Goal: Communication & Community: Answer question/provide support

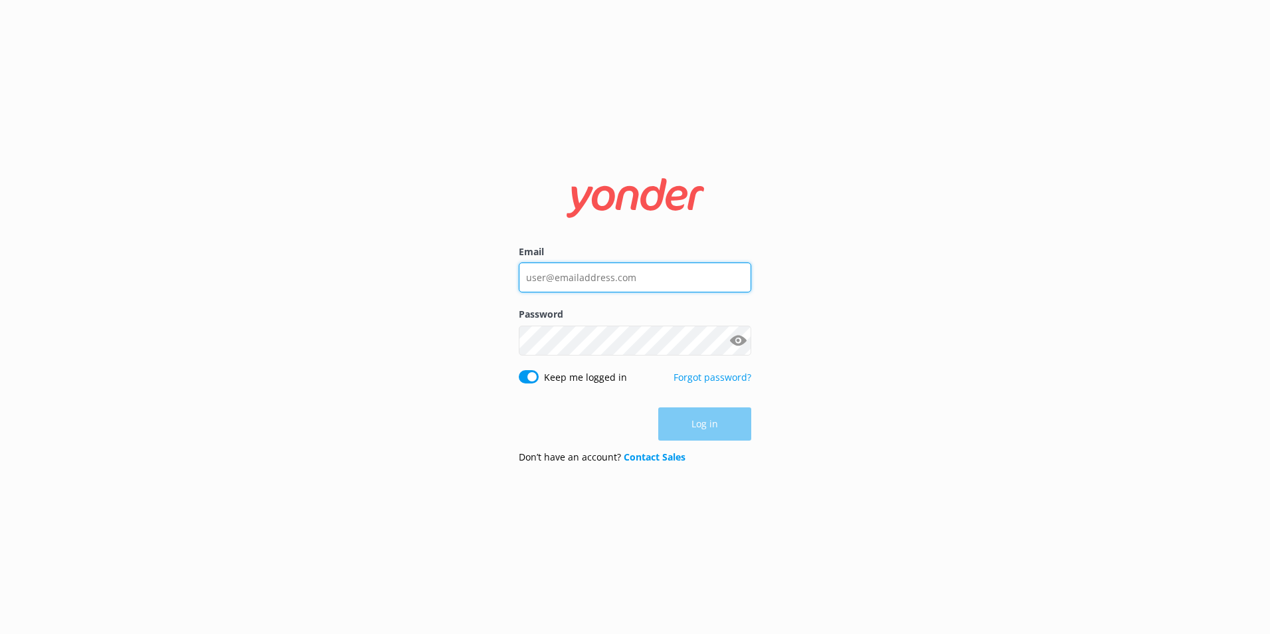
type input "depalmtoursreservations@depalmtours.com"
click at [716, 416] on div "Log in" at bounding box center [635, 423] width 232 height 33
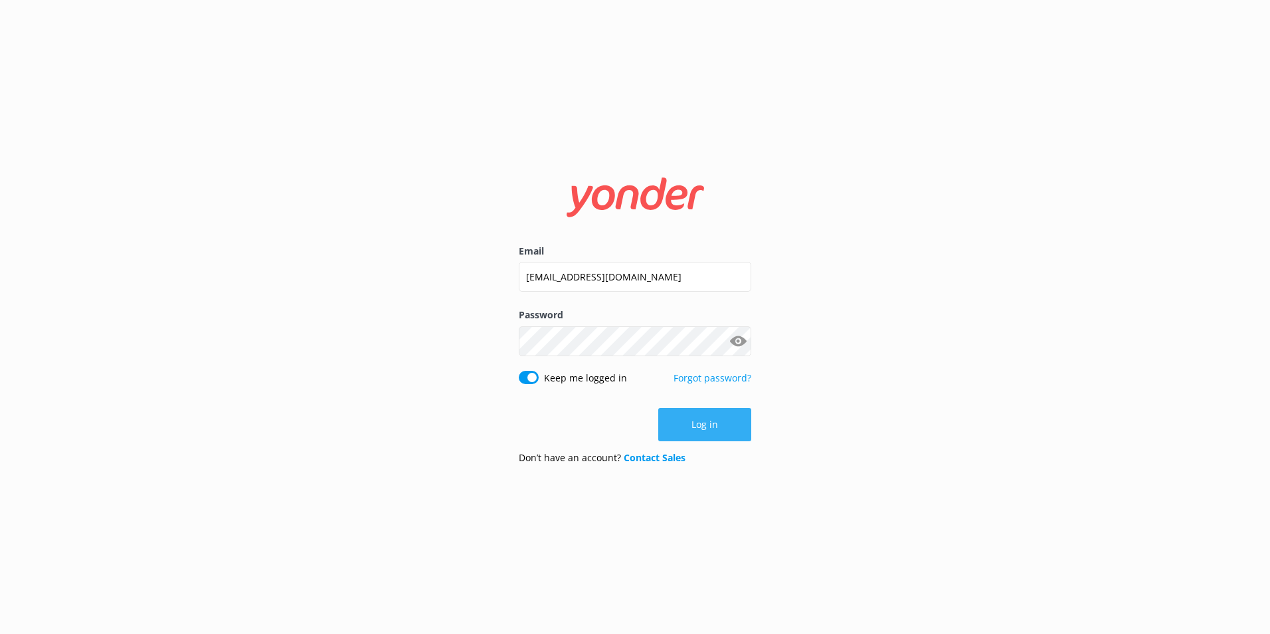
click at [706, 420] on button "Log in" at bounding box center [704, 424] width 93 height 33
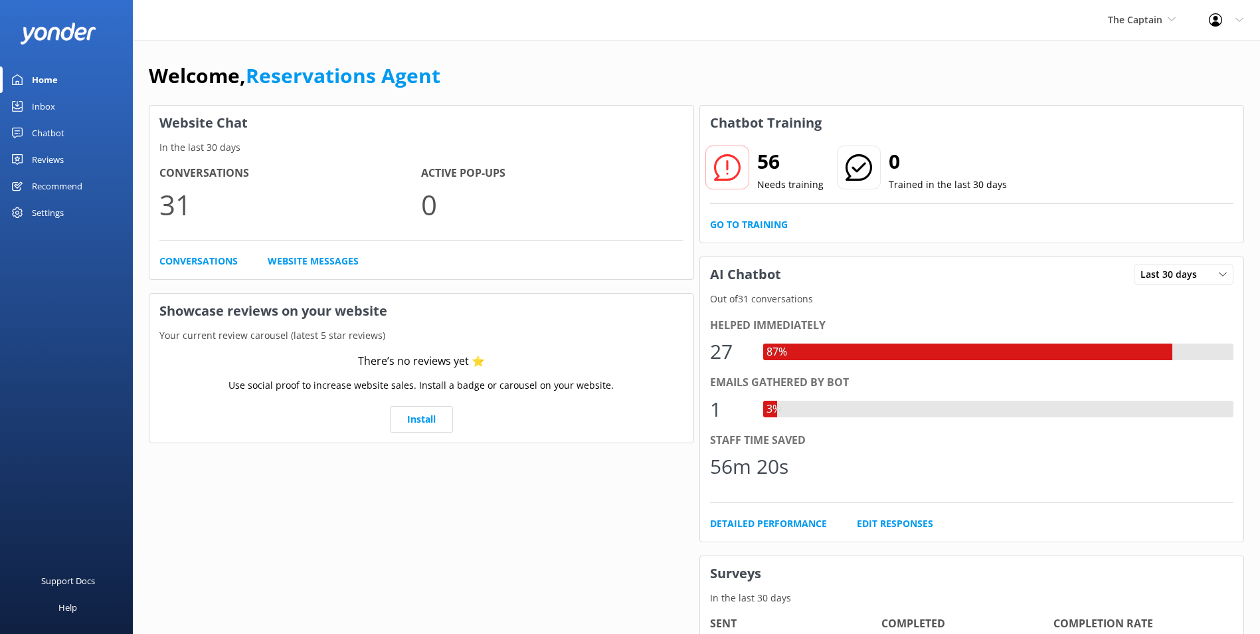
click at [52, 102] on div "Inbox" at bounding box center [43, 106] width 23 height 27
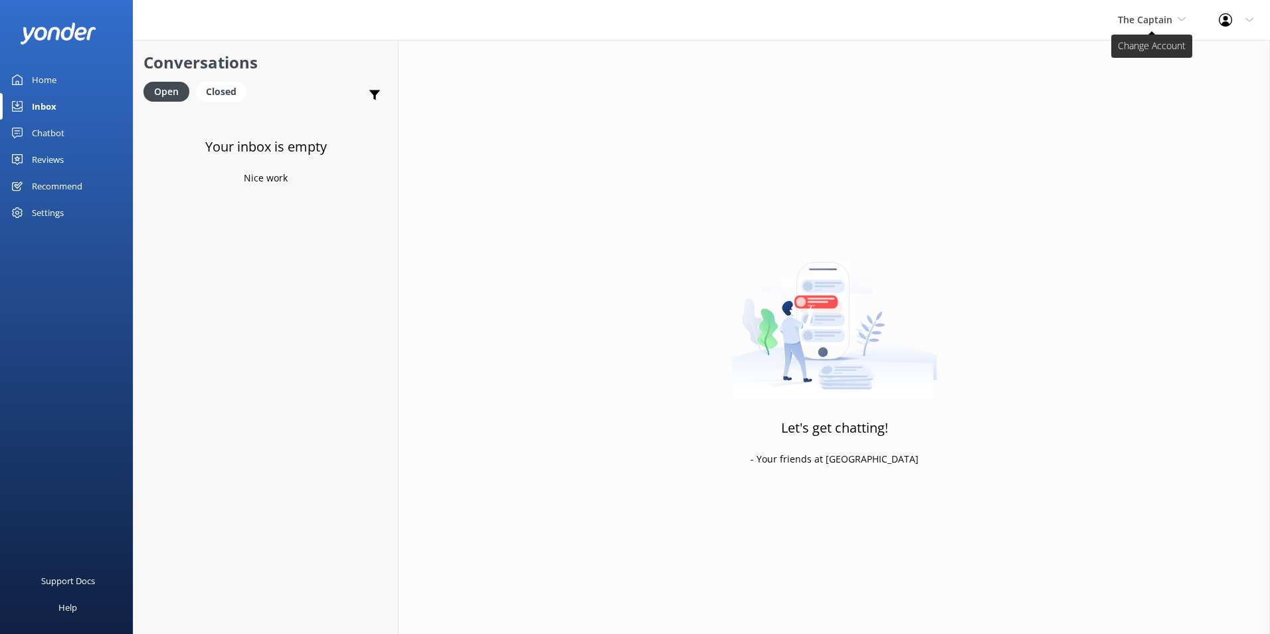
click at [1160, 19] on span "The Captain" at bounding box center [1145, 19] width 54 height 13
click at [1152, 82] on link "Aruba's Activities Expert" at bounding box center [1167, 88] width 133 height 32
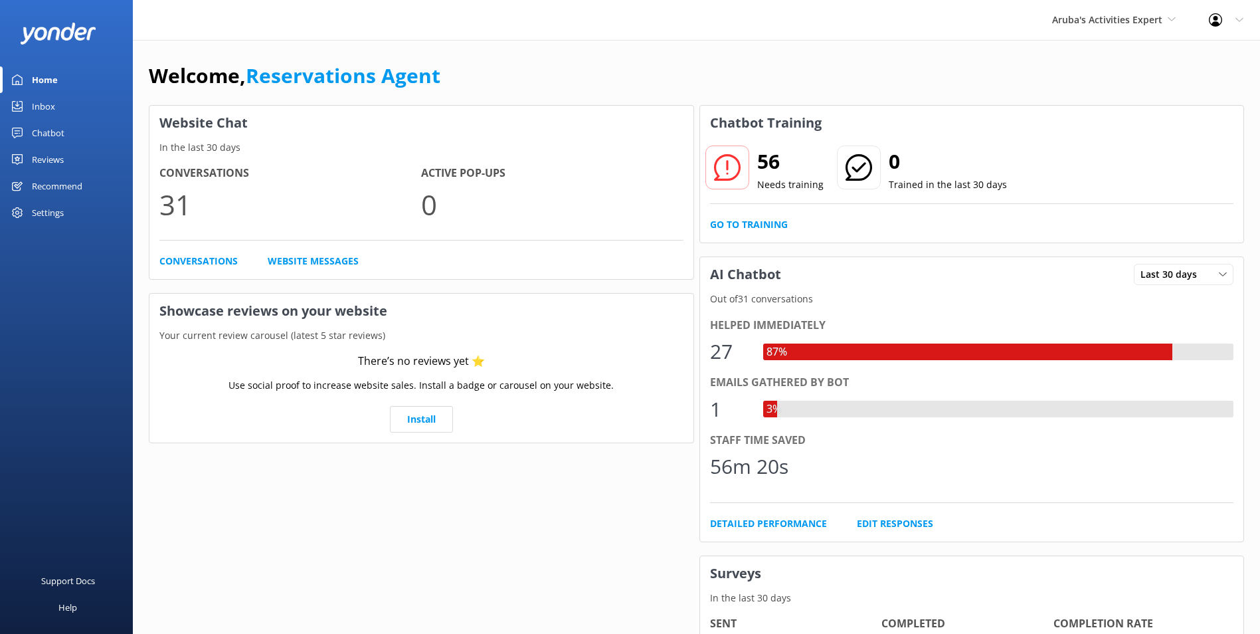
click at [44, 106] on div "Inbox" at bounding box center [43, 106] width 23 height 27
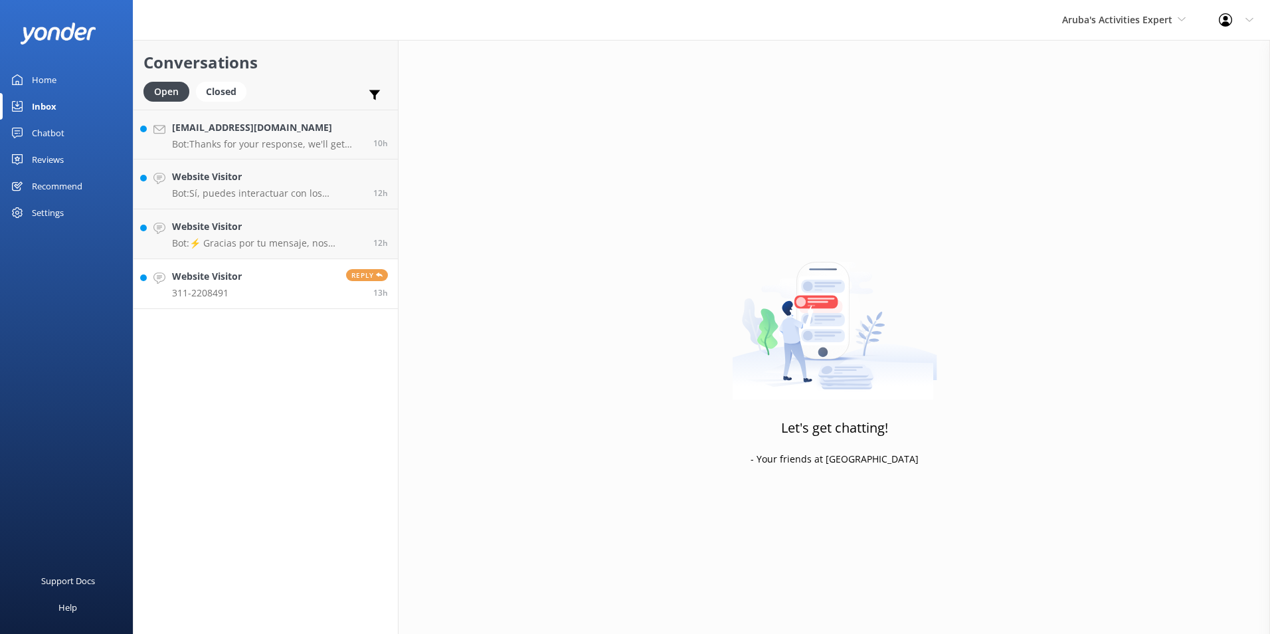
click at [281, 270] on link "Website Visitor 311-2208491 Reply 13h" at bounding box center [265, 284] width 264 height 50
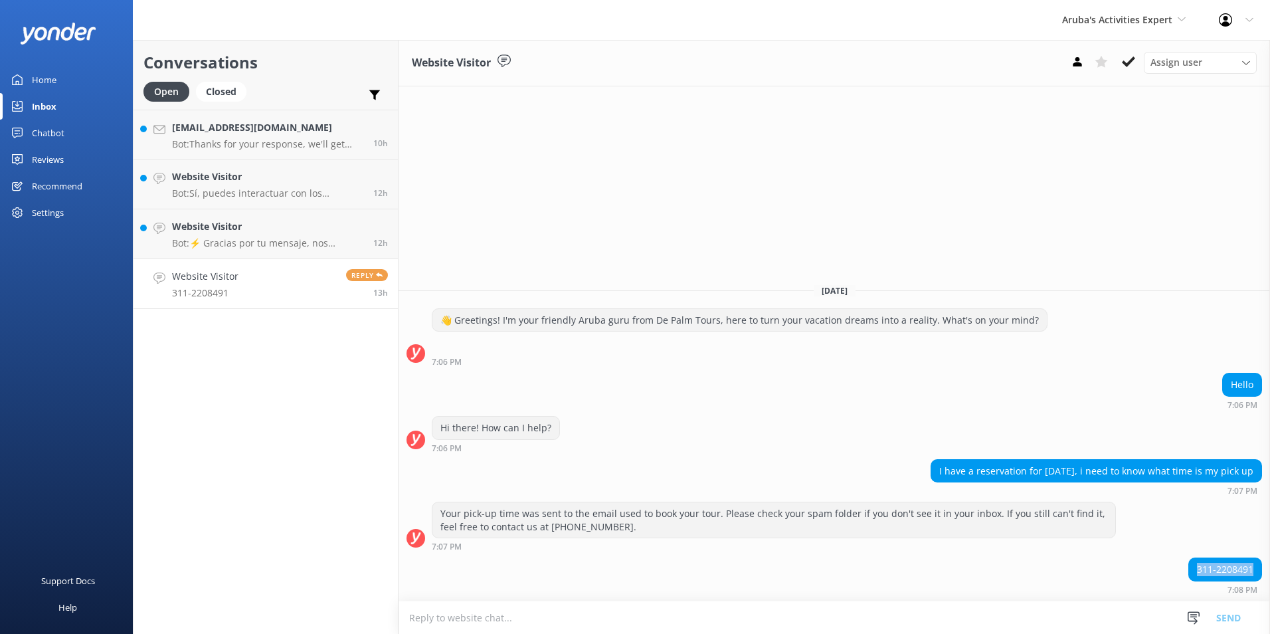
drag, startPoint x: 1260, startPoint y: 567, endPoint x: 1195, endPoint y: 576, distance: 65.1
click at [1195, 576] on div "311-2208491" at bounding box center [1225, 569] width 72 height 23
drag, startPoint x: 1195, startPoint y: 576, endPoint x: 1201, endPoint y: 570, distance: 8.9
copy div "311-2208491"
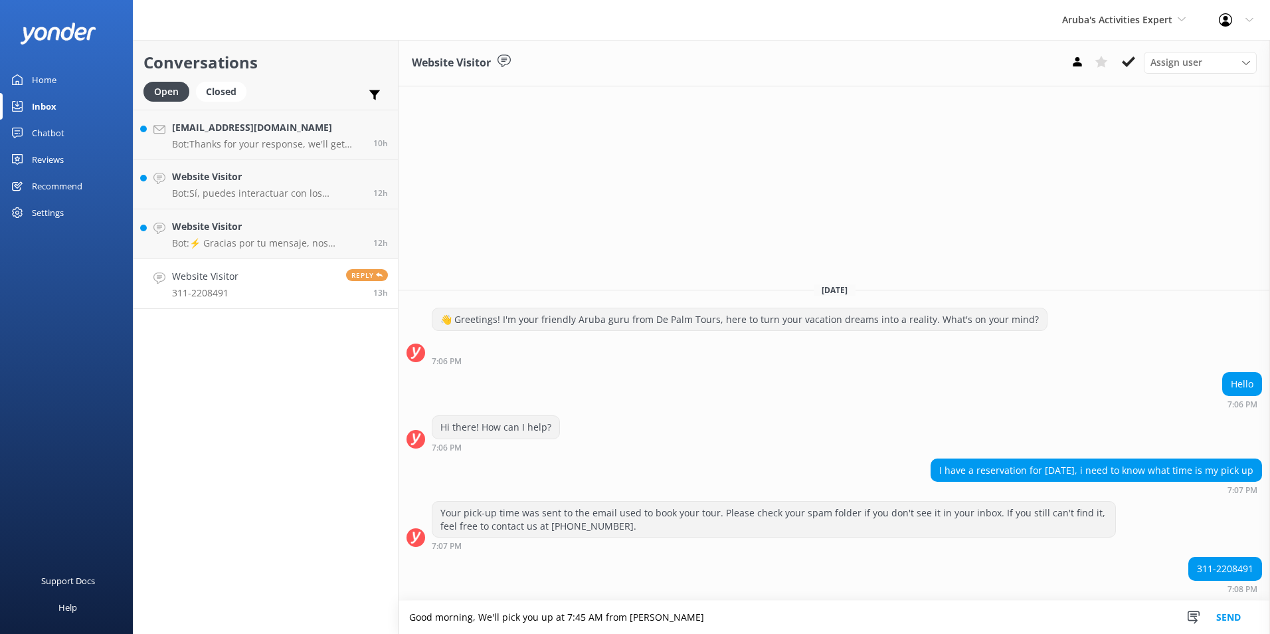
type textarea "Good morning, We'll pick you up at 7:45 AM from Barcelo Aruba"
click at [1234, 616] on button "Send" at bounding box center [1228, 616] width 50 height 33
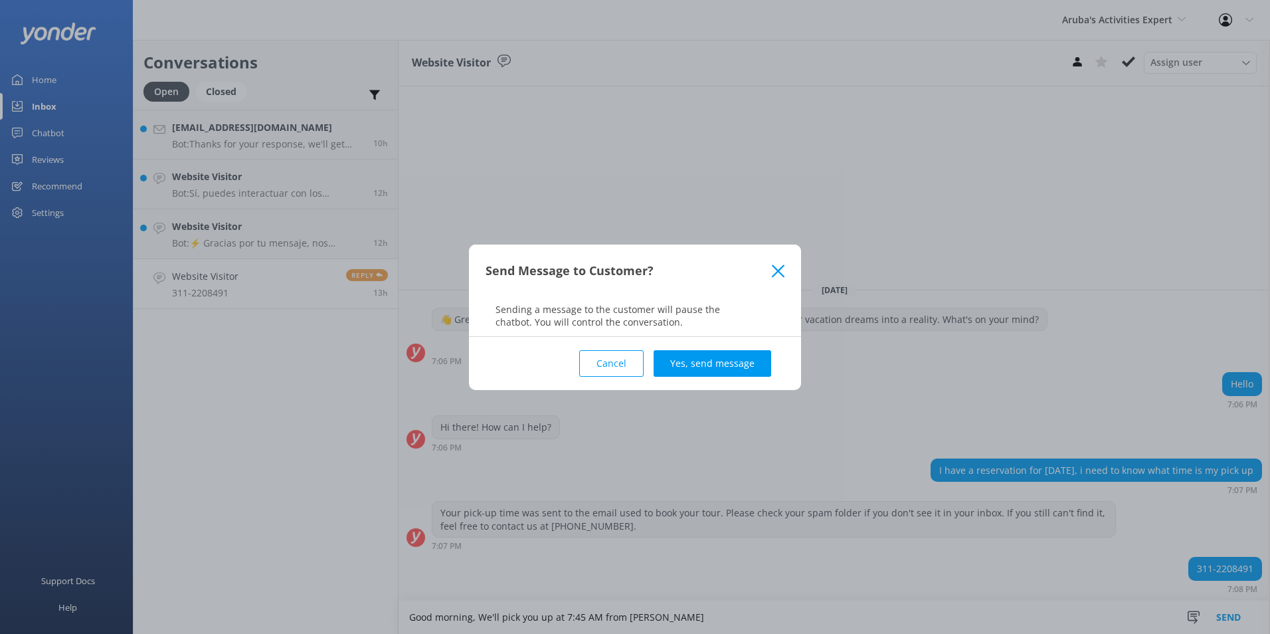
click at [746, 378] on div "Cancel Yes, send message" at bounding box center [634, 363] width 299 height 53
click at [734, 363] on button "Yes, send message" at bounding box center [712, 363] width 118 height 27
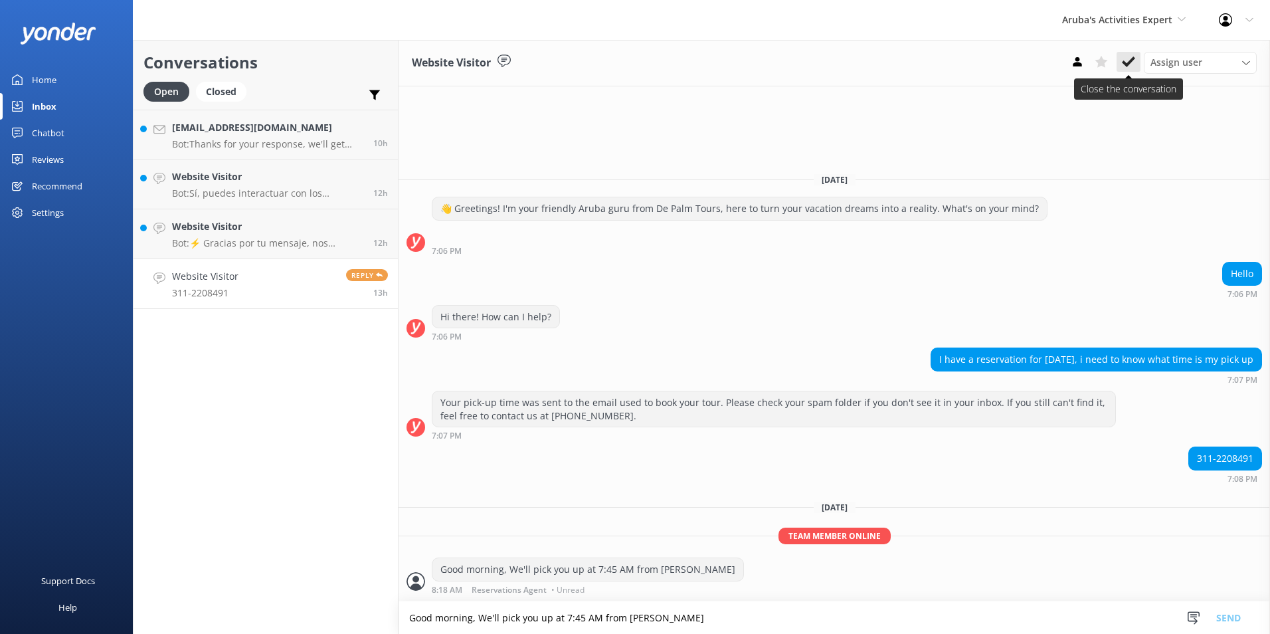
click at [1126, 58] on icon at bounding box center [1128, 61] width 13 height 13
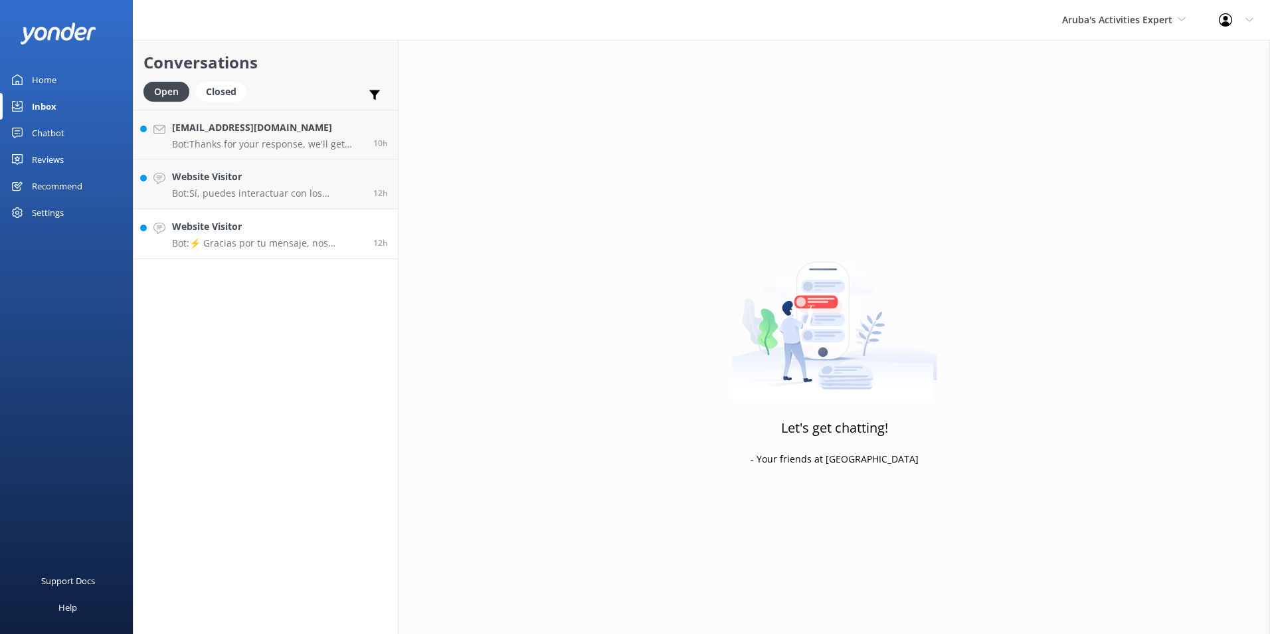
click at [251, 240] on p "Bot: ⚡ Gracias por tu mensaje, nos pondremos en contacto contigo lo antes posib…" at bounding box center [267, 243] width 191 height 12
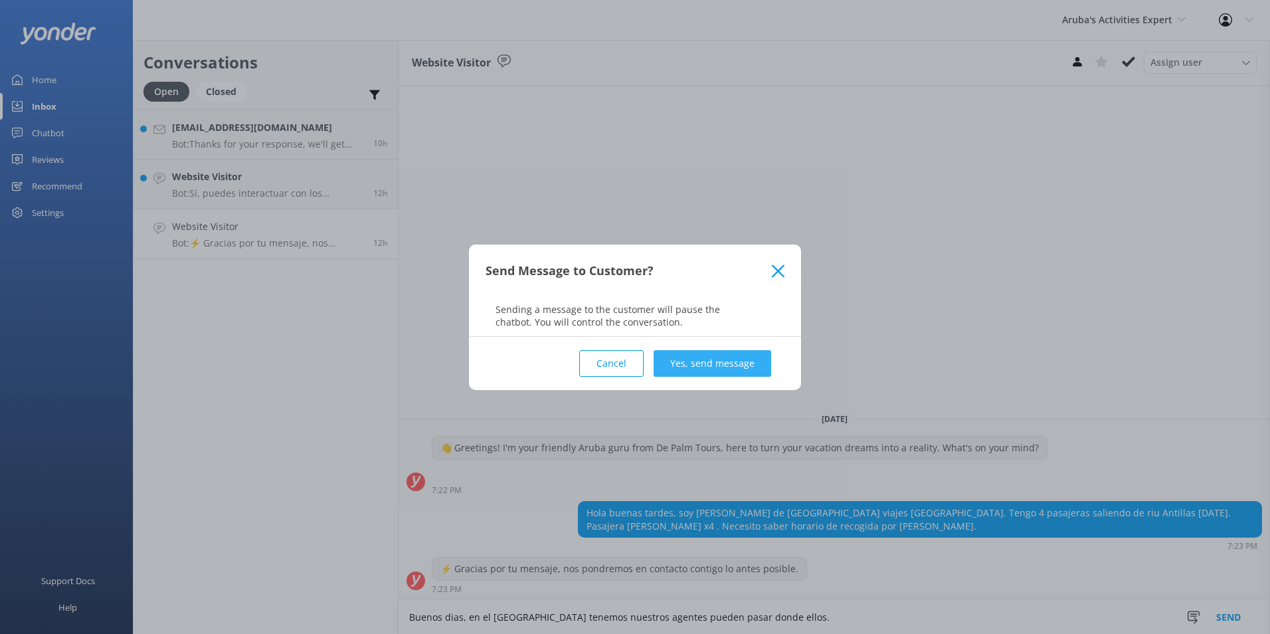
type textarea "Buenos dias, en el Hotel Riu tenemos nuestros agentes pueden pasar donde ellos."
click at [745, 363] on button "Yes, send message" at bounding box center [712, 363] width 118 height 27
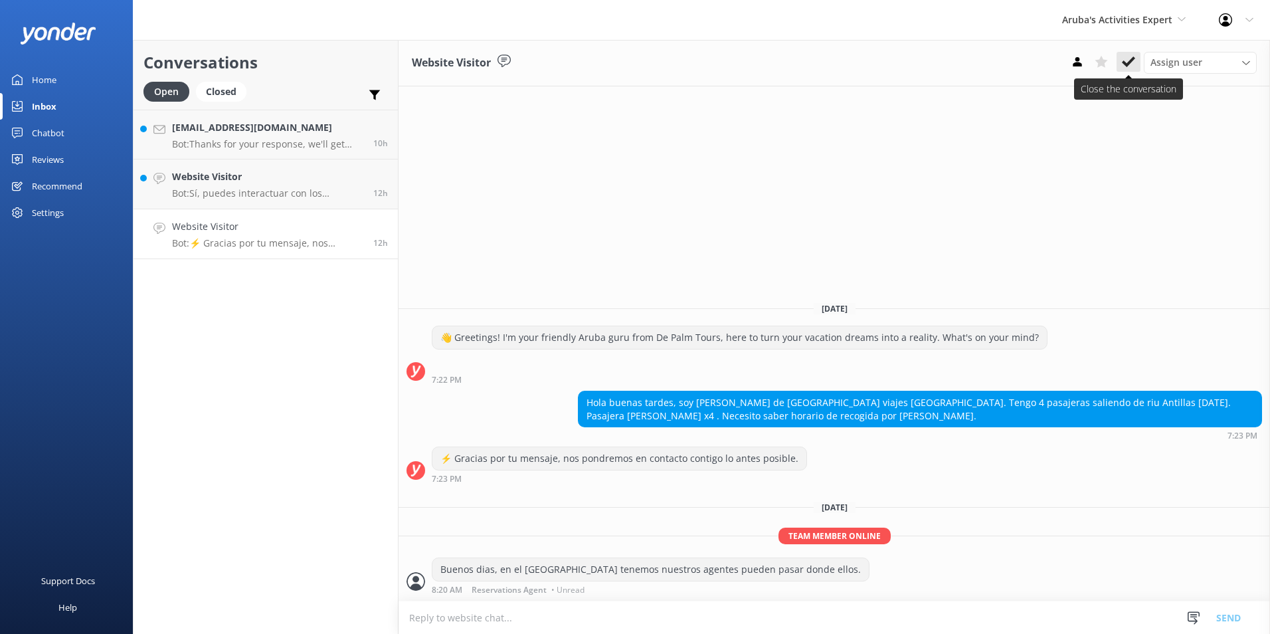
click at [1129, 56] on icon at bounding box center [1128, 61] width 13 height 13
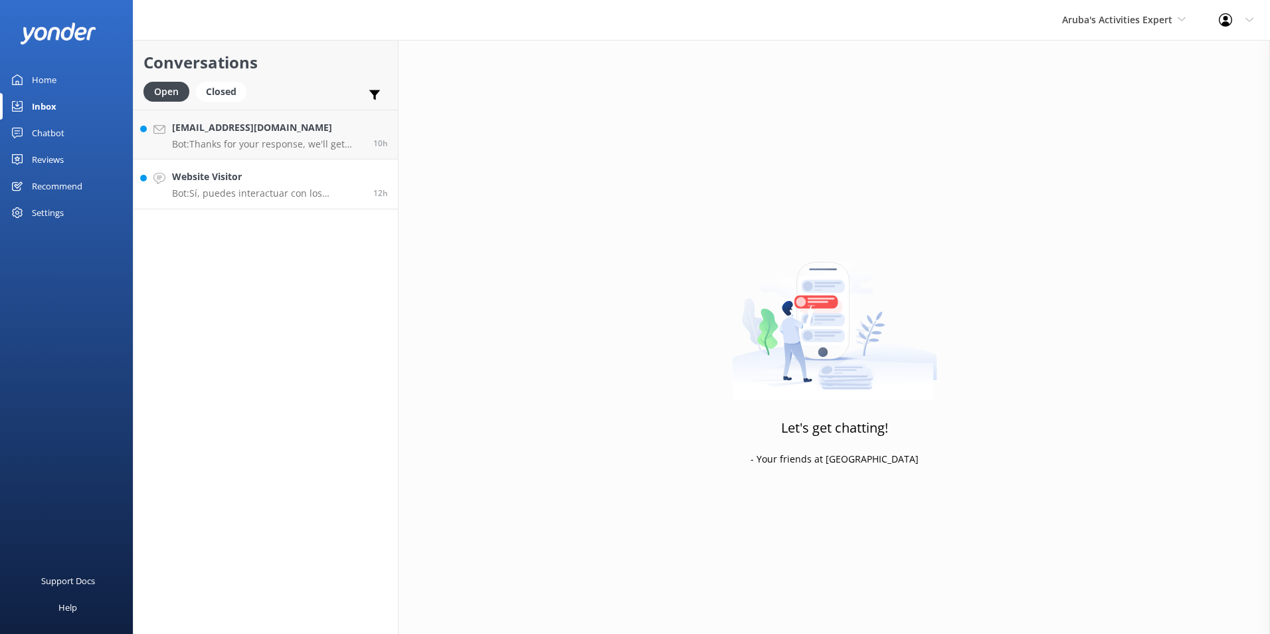
click at [290, 183] on h4 "Website Visitor" at bounding box center [267, 176] width 191 height 15
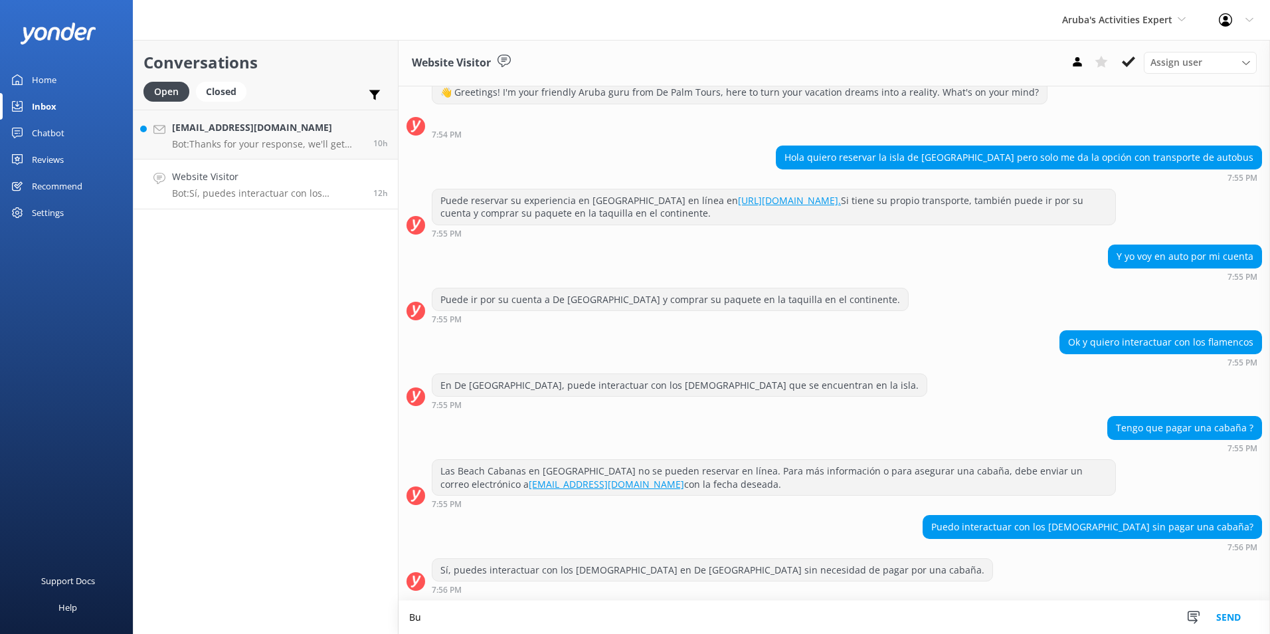
scroll to position [41, 0]
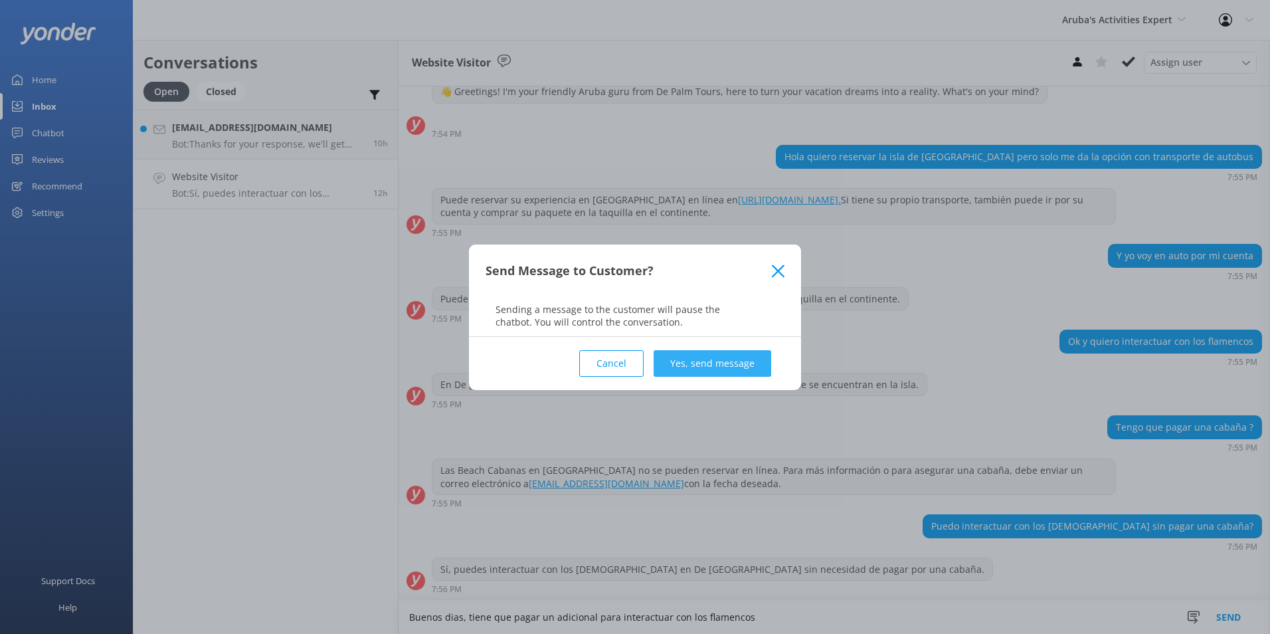
type textarea "Buenos dias, tiene que pagar un adicional para interactuar con los flamencos"
click at [751, 359] on button "Yes, send message" at bounding box center [712, 363] width 118 height 27
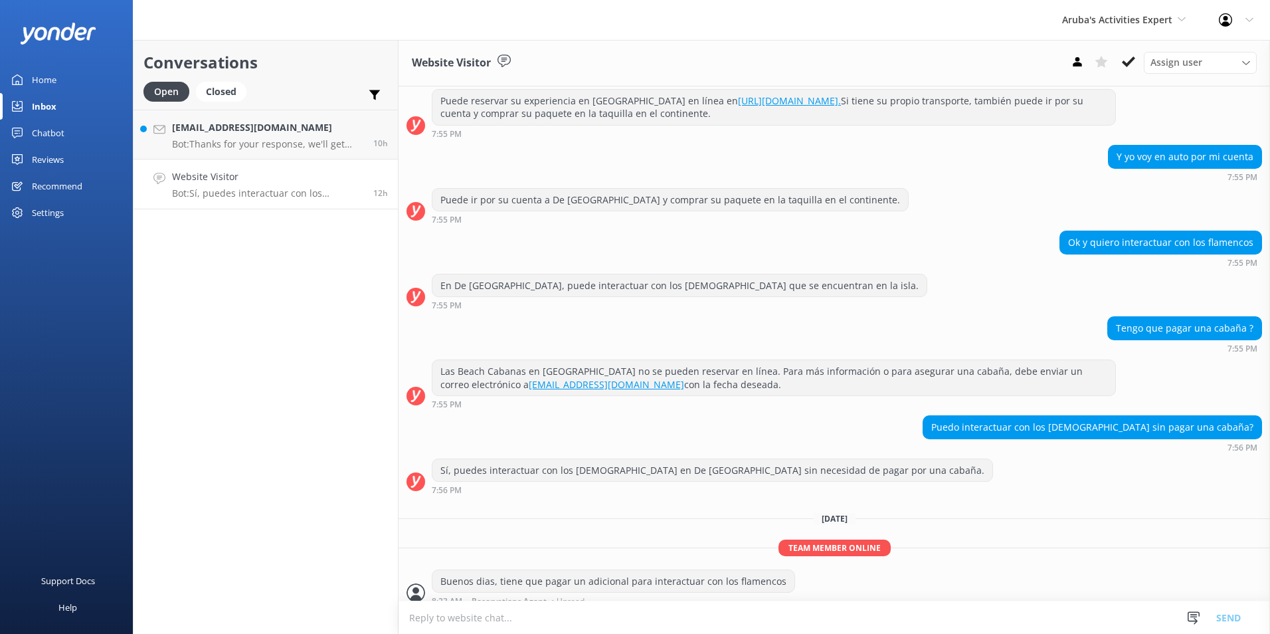
scroll to position [151, 0]
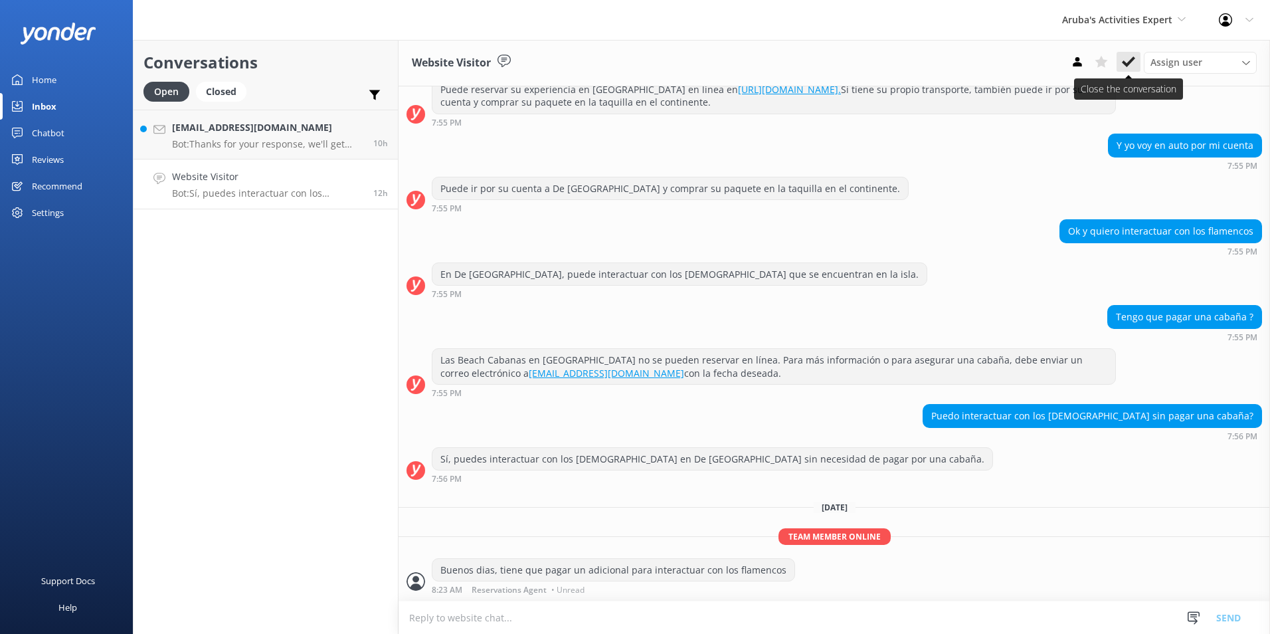
click at [1128, 56] on icon at bounding box center [1128, 61] width 13 height 13
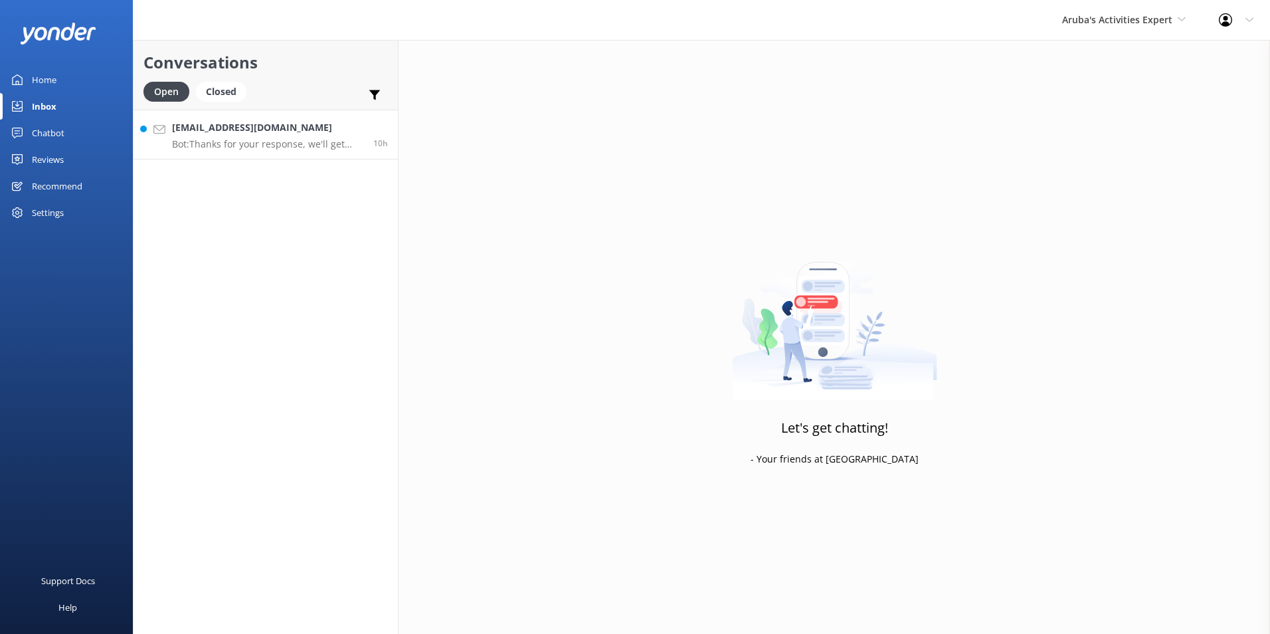
click at [231, 126] on h4 "Taracline73@gmail.com" at bounding box center [267, 127] width 191 height 15
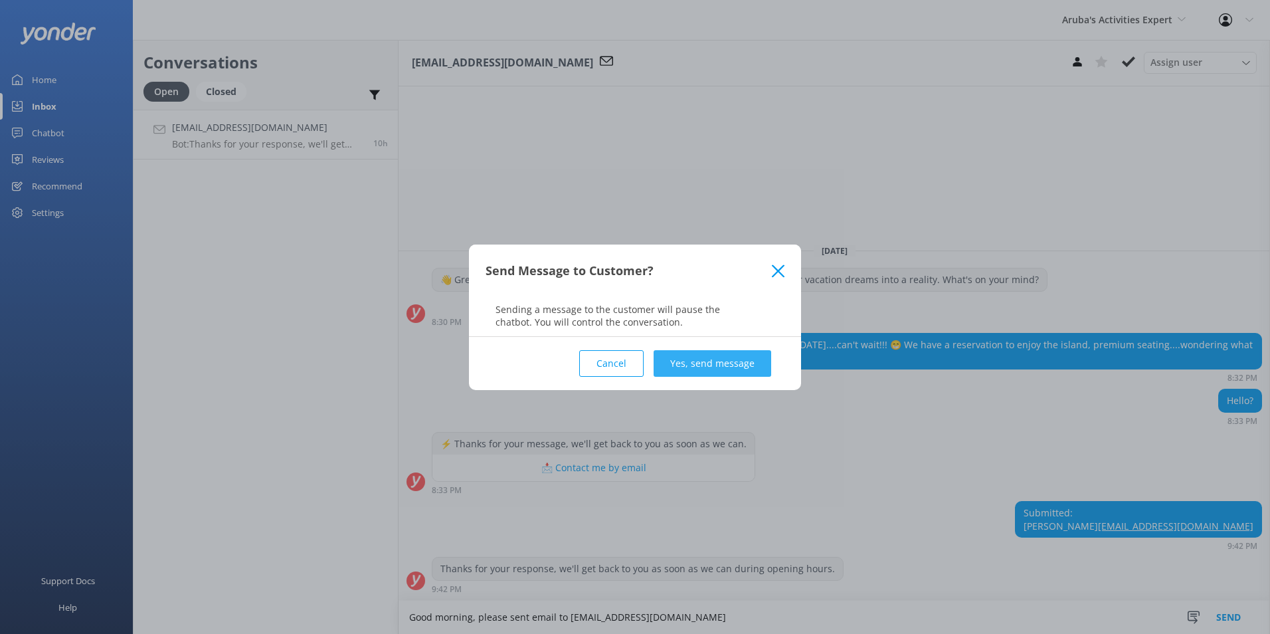
type textarea "Good morning, please sent email to reservations@depalmtours.com"
click at [709, 361] on button "Yes, send message" at bounding box center [712, 363] width 118 height 27
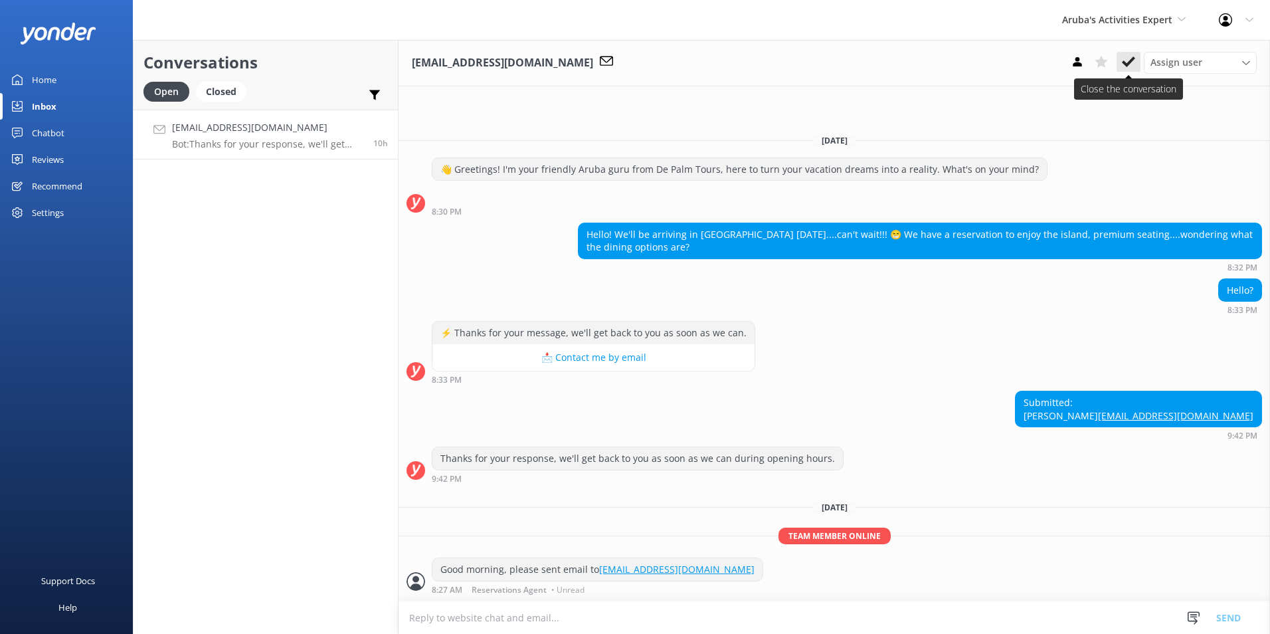
click at [1127, 62] on icon at bounding box center [1128, 61] width 13 height 13
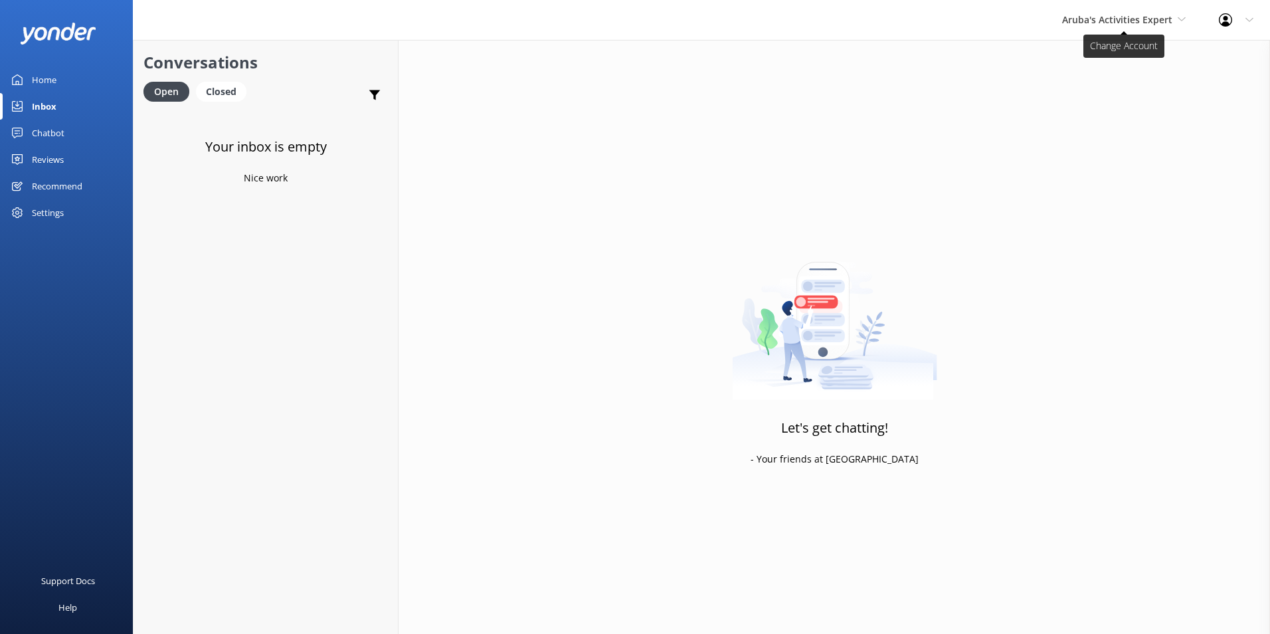
click at [1164, 17] on span "Aruba's Activities Expert" at bounding box center [1117, 19] width 110 height 13
click at [1117, 110] on link "The Captain" at bounding box center [1111, 120] width 133 height 32
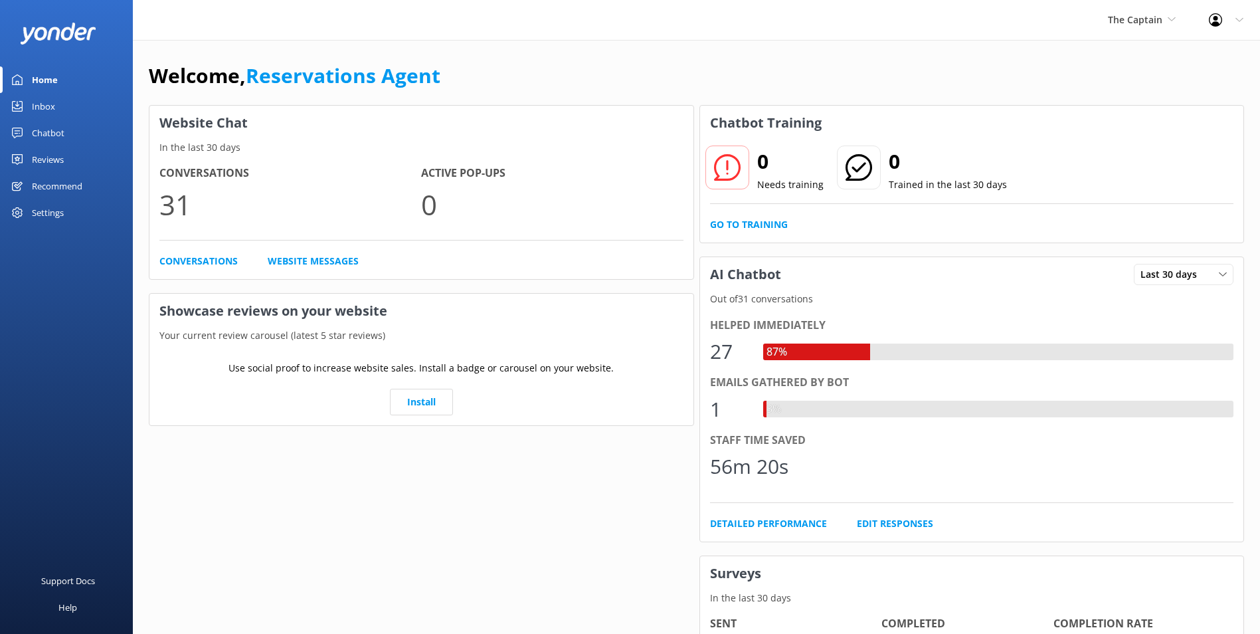
click at [54, 112] on div "Inbox" at bounding box center [43, 106] width 23 height 27
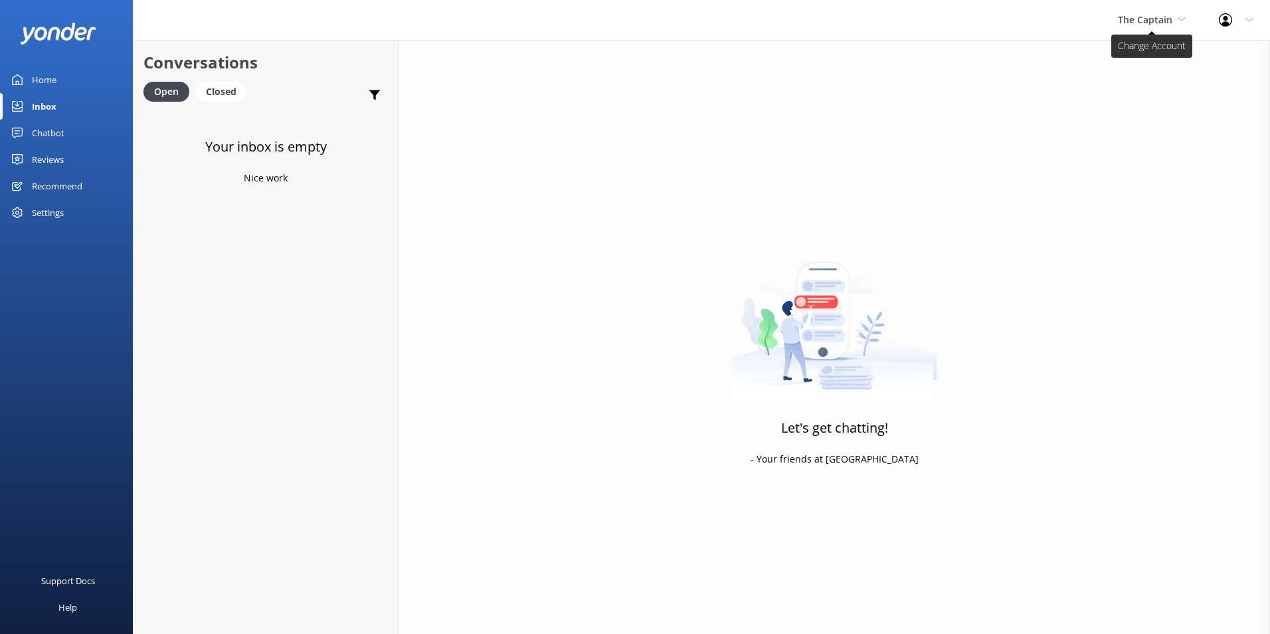
click at [1135, 21] on span "The Captain" at bounding box center [1145, 19] width 54 height 13
click at [1138, 60] on link "De [GEOGRAPHIC_DATA]" at bounding box center [1167, 56] width 133 height 32
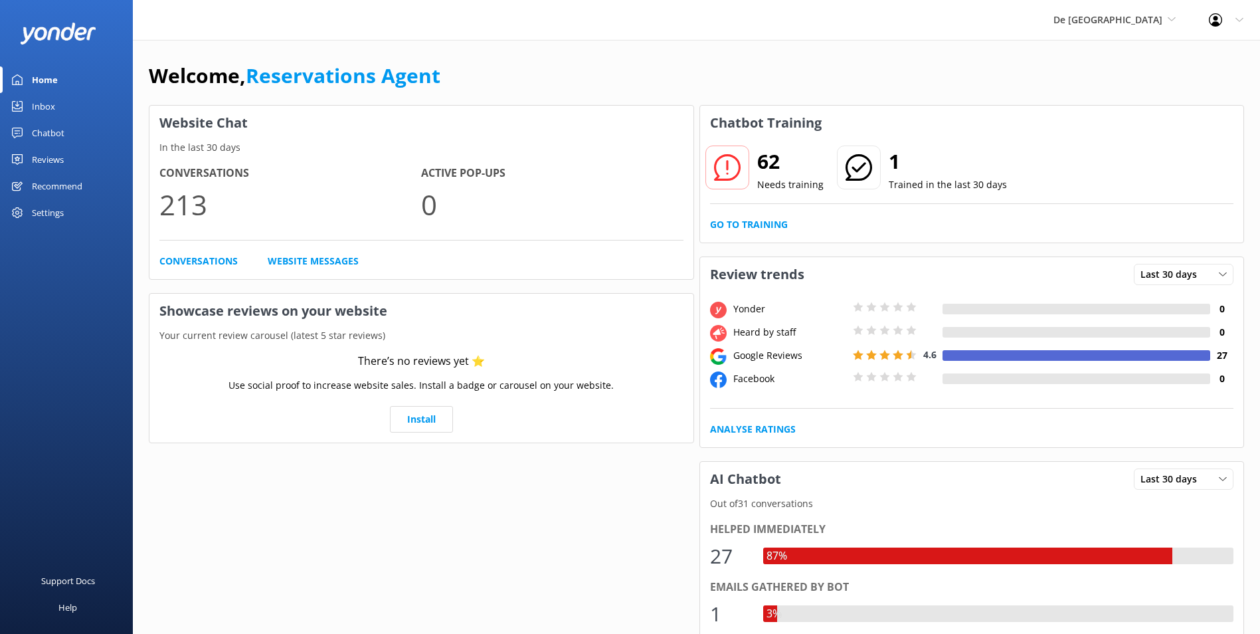
click at [39, 102] on div "Inbox" at bounding box center [43, 106] width 23 height 27
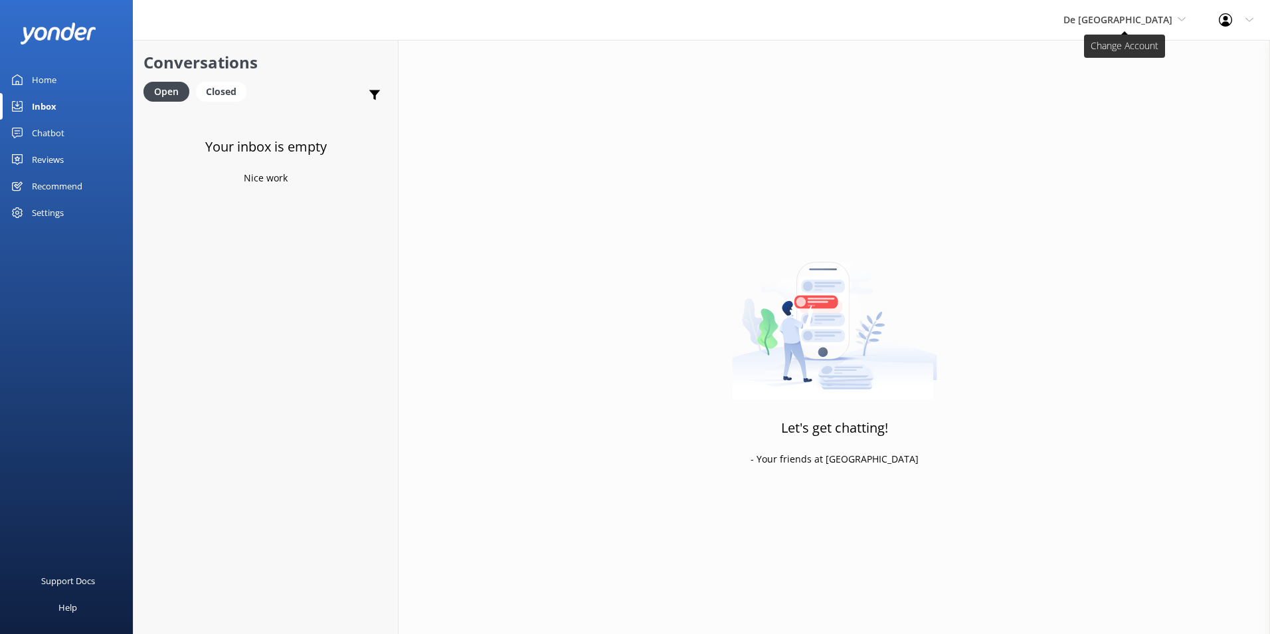
click at [1150, 21] on span "De [GEOGRAPHIC_DATA]" at bounding box center [1117, 19] width 109 height 13
click at [1152, 81] on link "Aruba's Activities Expert" at bounding box center [1113, 88] width 133 height 32
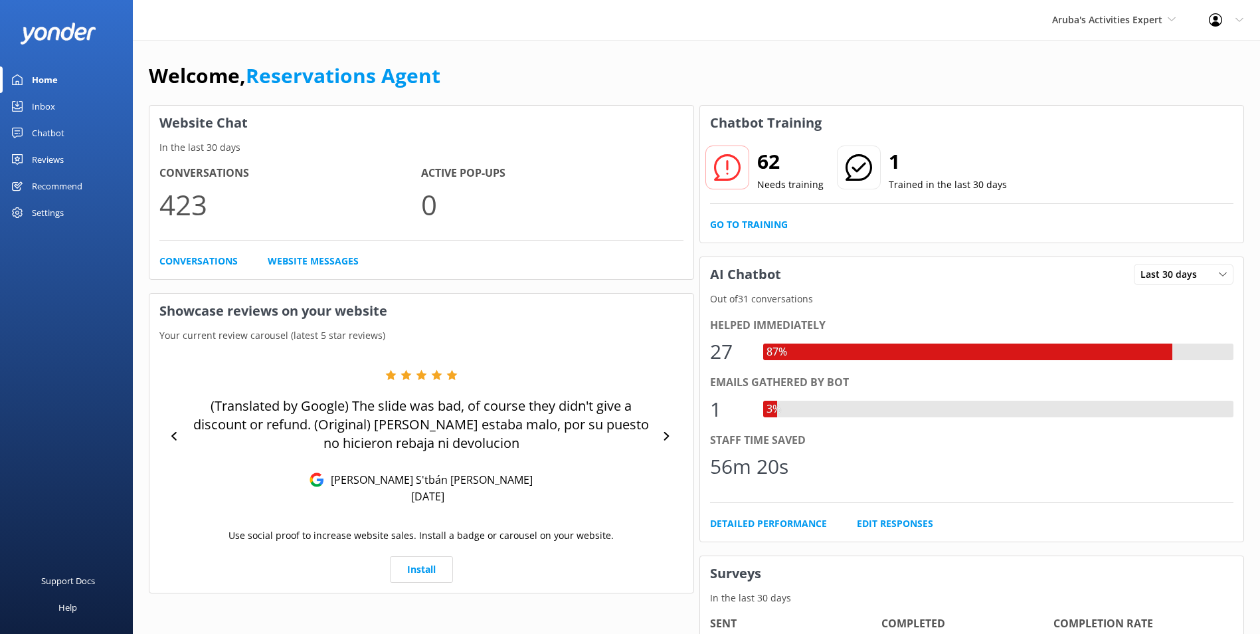
click at [55, 104] on link "Inbox" at bounding box center [66, 106] width 133 height 27
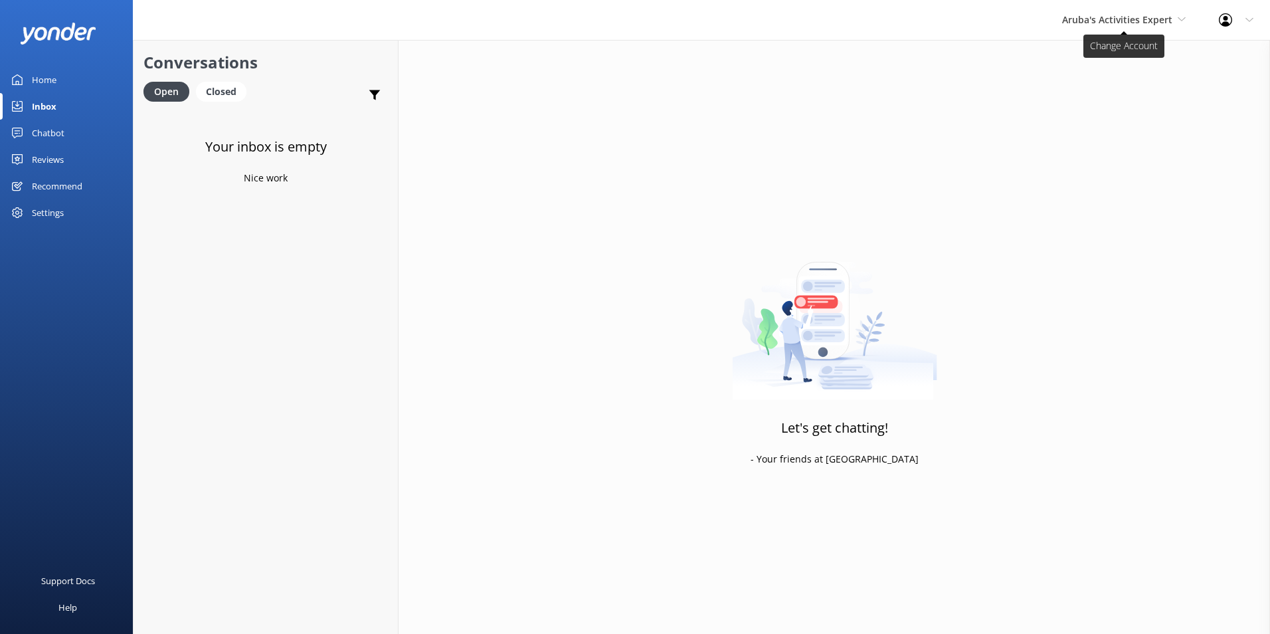
click at [1129, 22] on span "Aruba's Activities Expert" at bounding box center [1117, 19] width 110 height 13
click at [1084, 120] on link "The Captain" at bounding box center [1111, 120] width 133 height 32
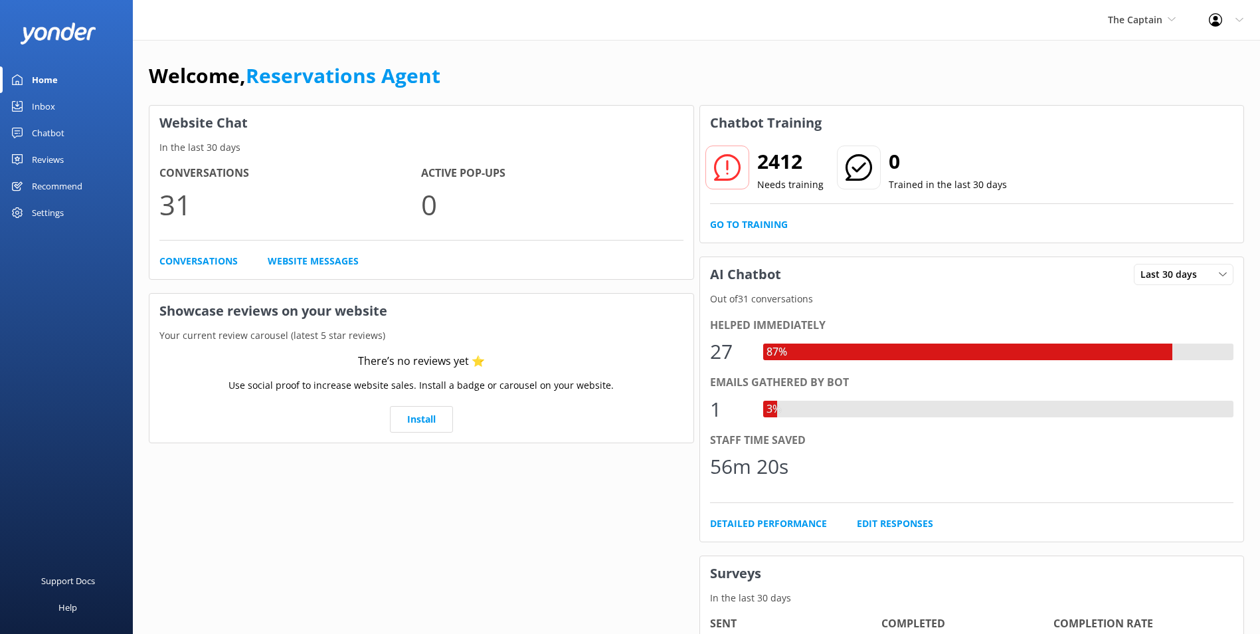
click at [42, 99] on div "Inbox" at bounding box center [43, 106] width 23 height 27
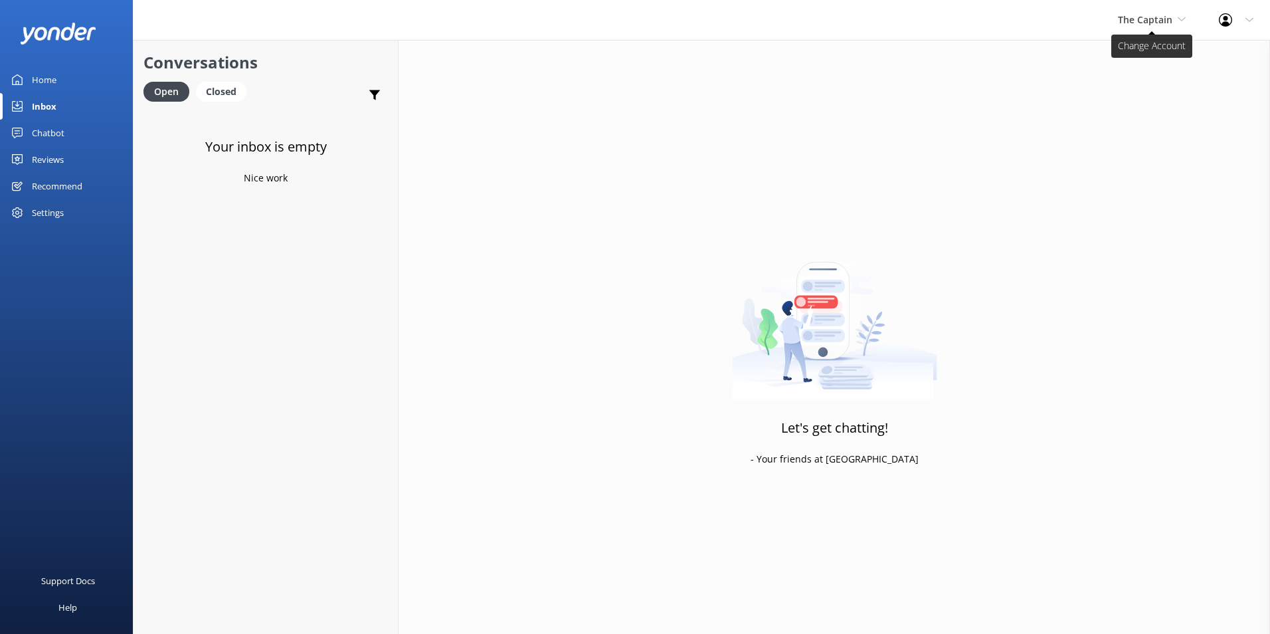
click at [1156, 15] on span "The Captain" at bounding box center [1145, 19] width 54 height 13
click at [1149, 55] on link "De [GEOGRAPHIC_DATA]" at bounding box center [1167, 56] width 133 height 32
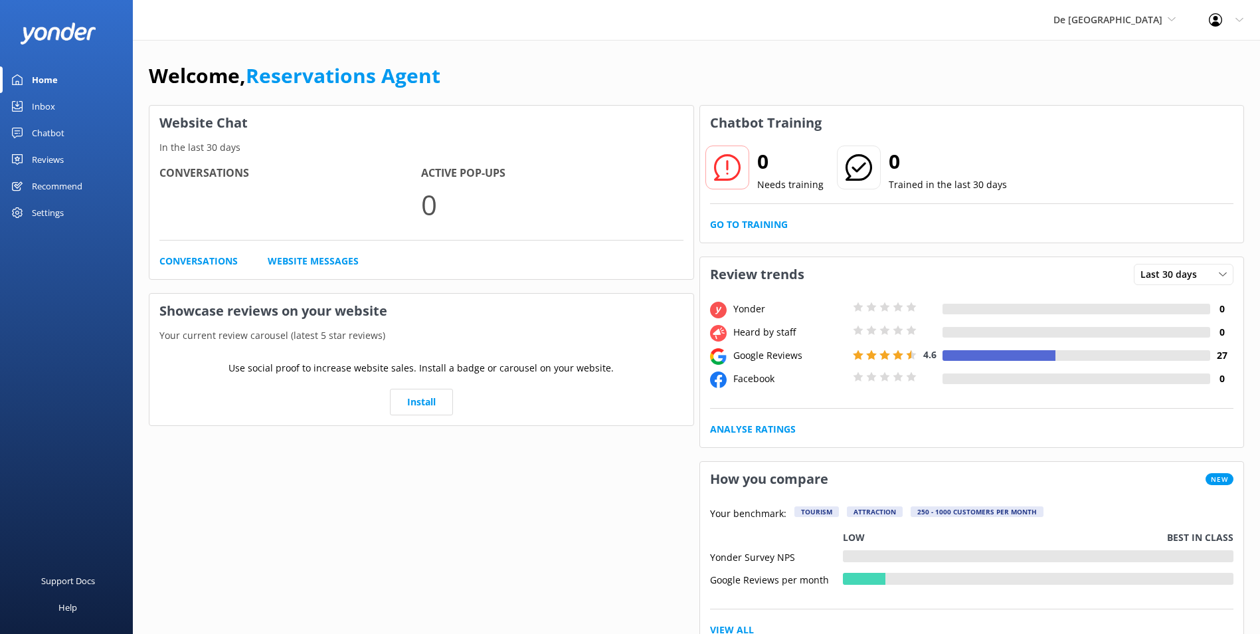
click at [45, 105] on div "Inbox" at bounding box center [43, 106] width 23 height 27
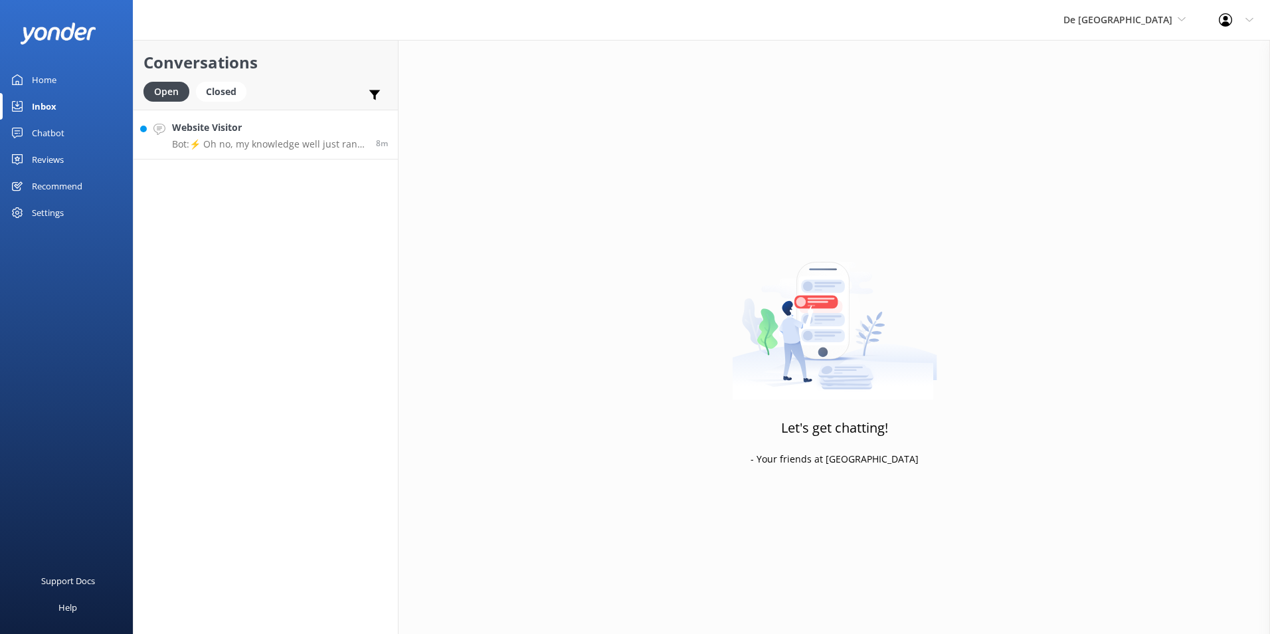
click at [252, 139] on p "Bot: ⚡ Oh no, my knowledge well just ran dry! Could you reshuffle your question…" at bounding box center [269, 144] width 194 height 12
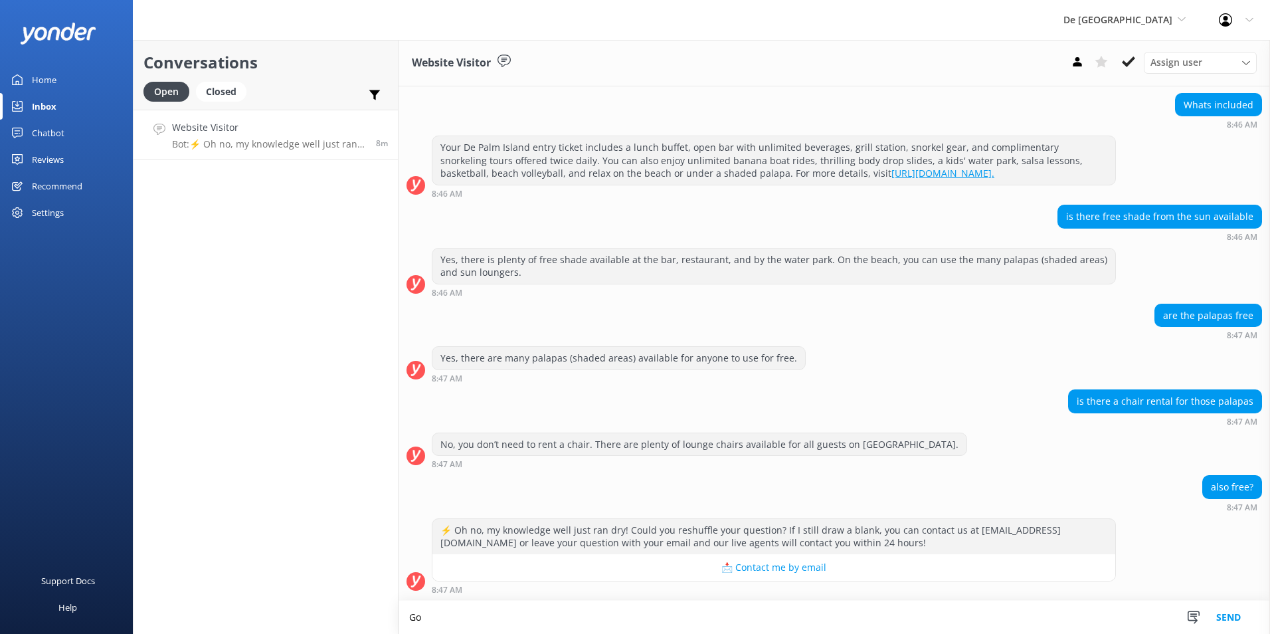
scroll to position [114, 0]
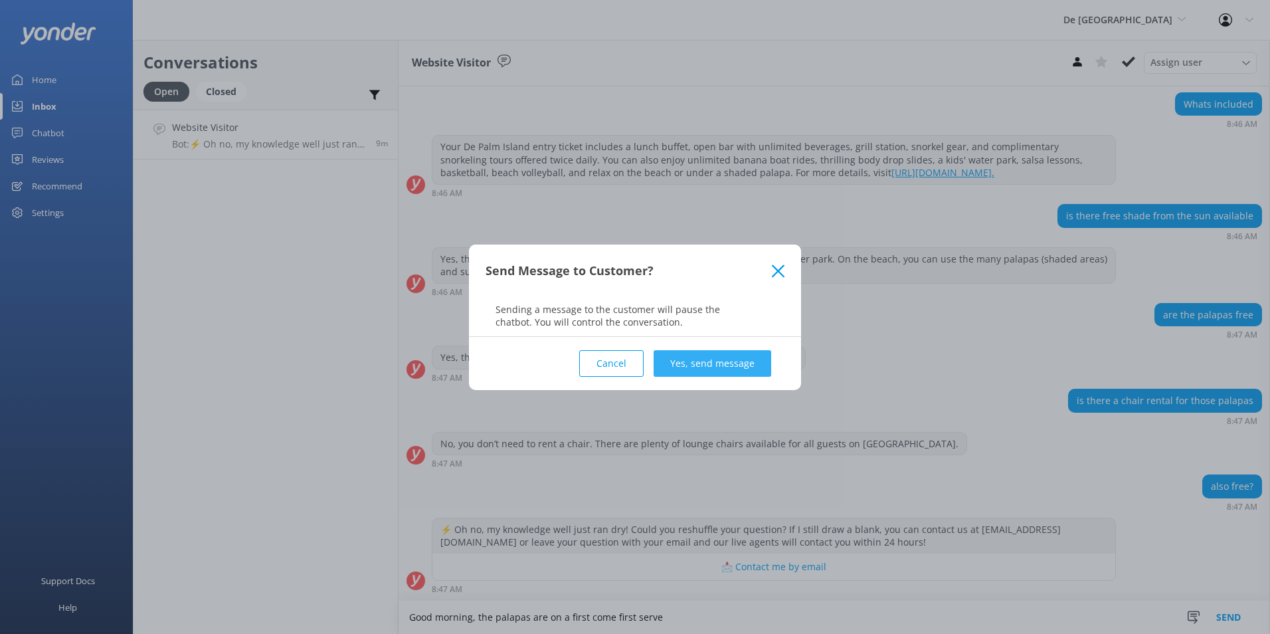
type textarea "Good morning, the palapas are on a first come first serve"
click at [678, 351] on button "Yes, send message" at bounding box center [712, 363] width 118 height 27
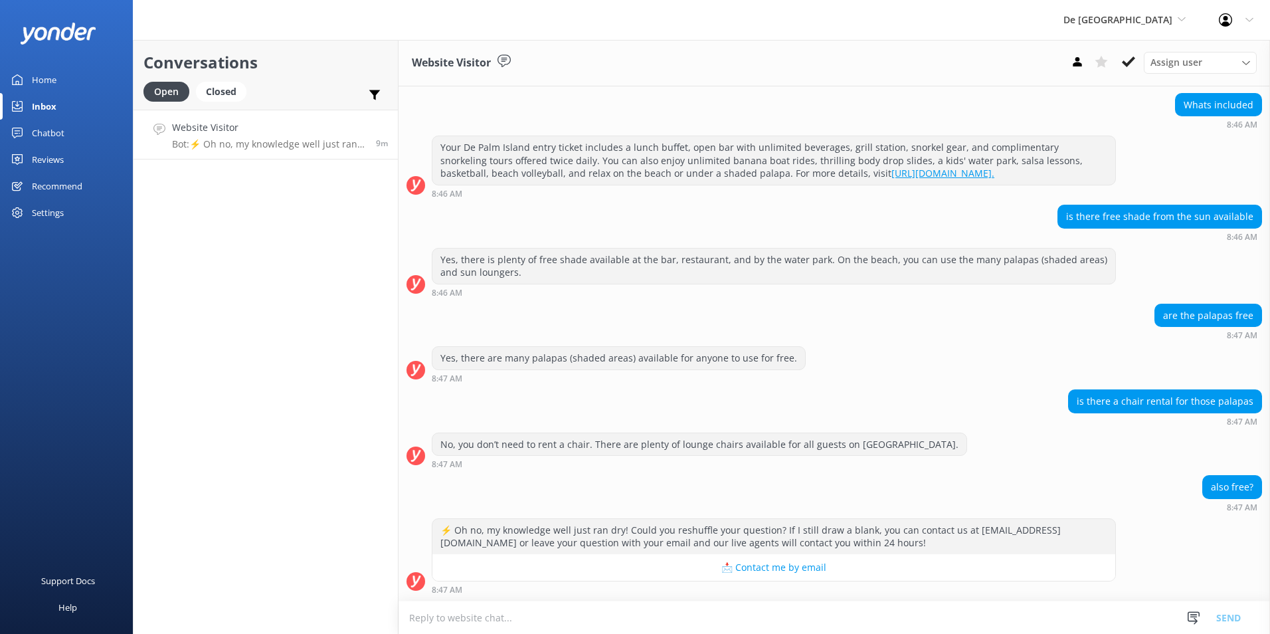
scroll to position [200, 0]
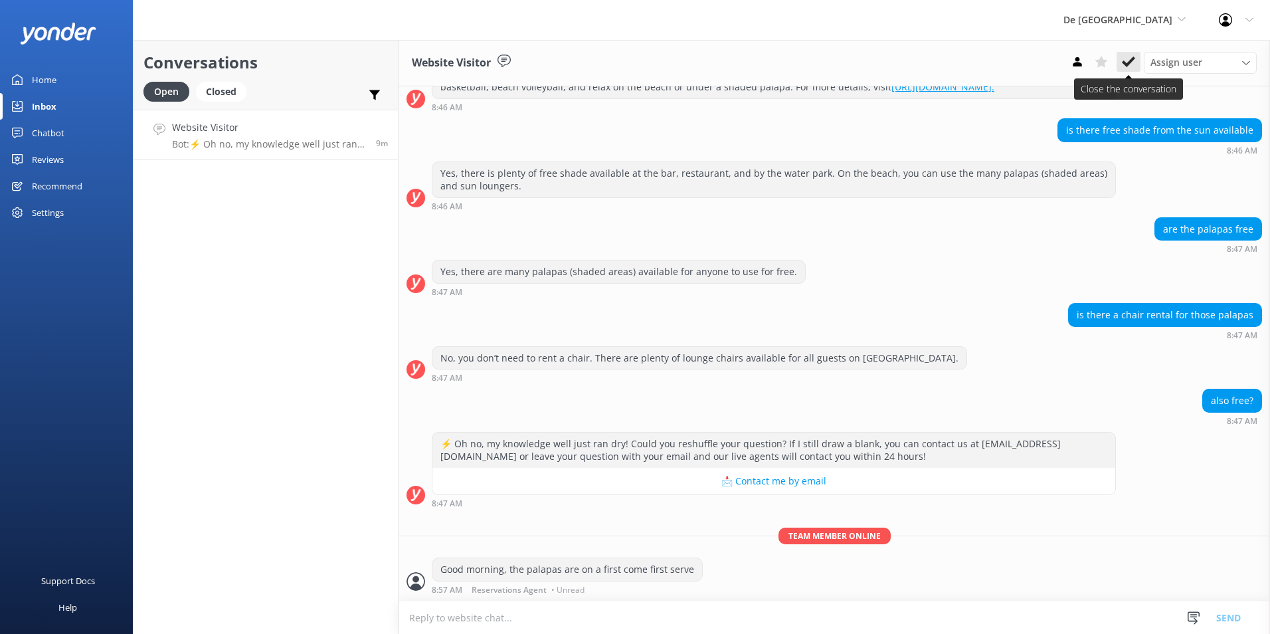
click at [1130, 56] on icon at bounding box center [1128, 61] width 13 height 13
